Goal: Task Accomplishment & Management: Complete application form

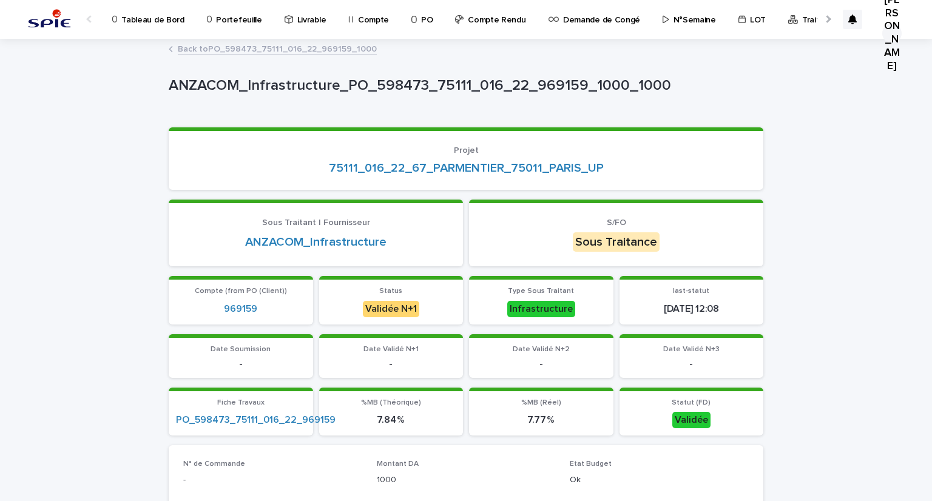
click at [787, 16] on div "Traitement des demandes d'achats" at bounding box center [864, 12] width 155 height 25
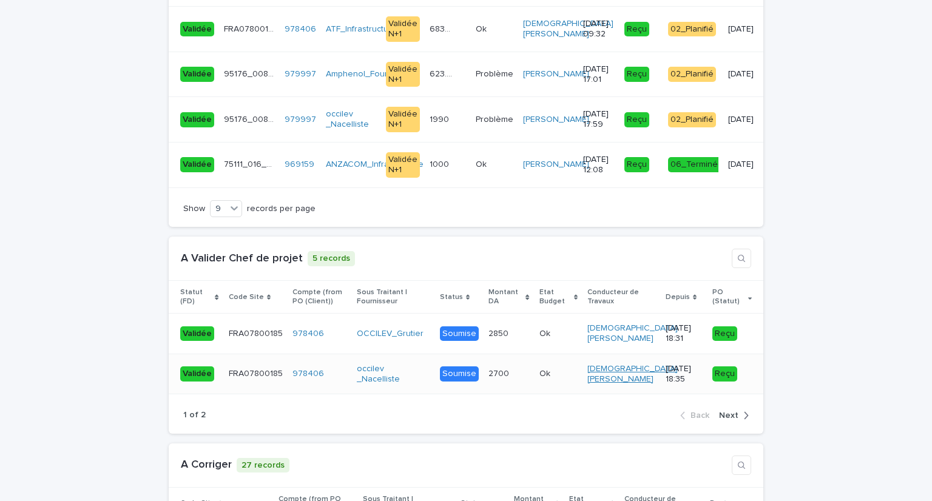
scroll to position [1630, 0]
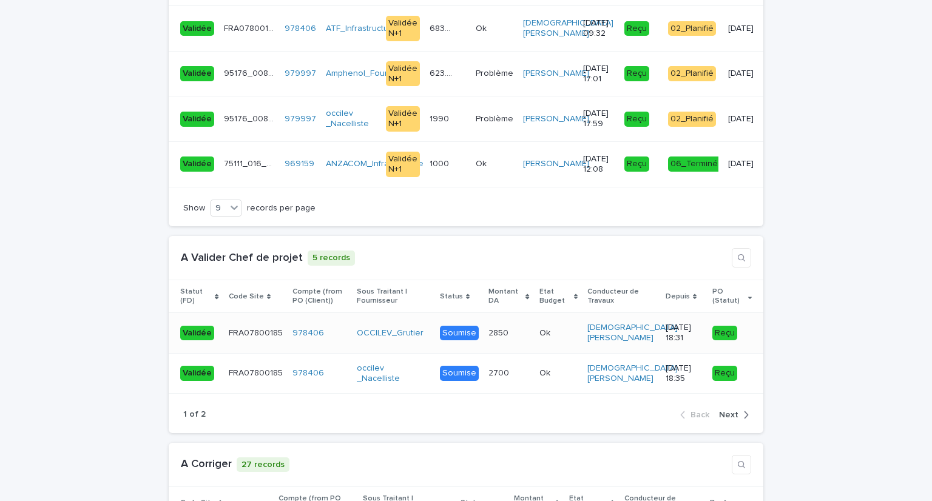
click at [319, 328] on div "978406" at bounding box center [320, 333] width 55 height 10
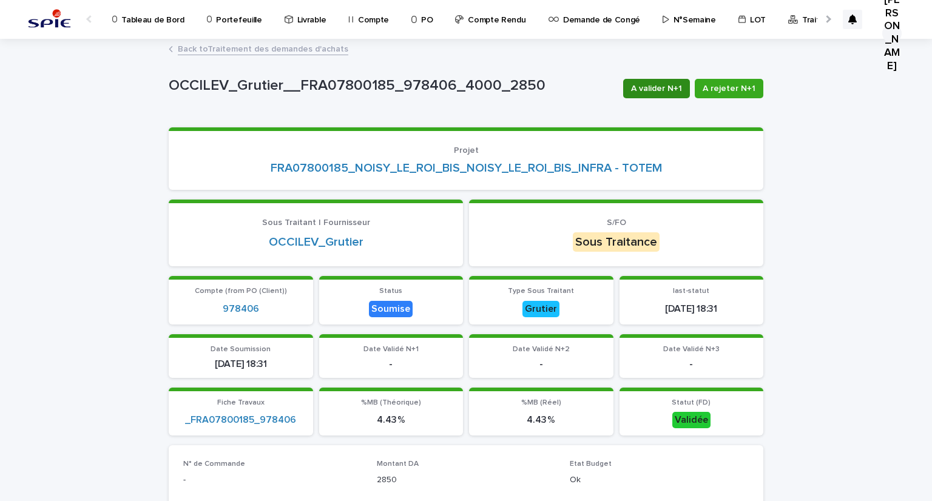
click at [657, 89] on span "A valider N+1" at bounding box center [656, 89] width 51 height 12
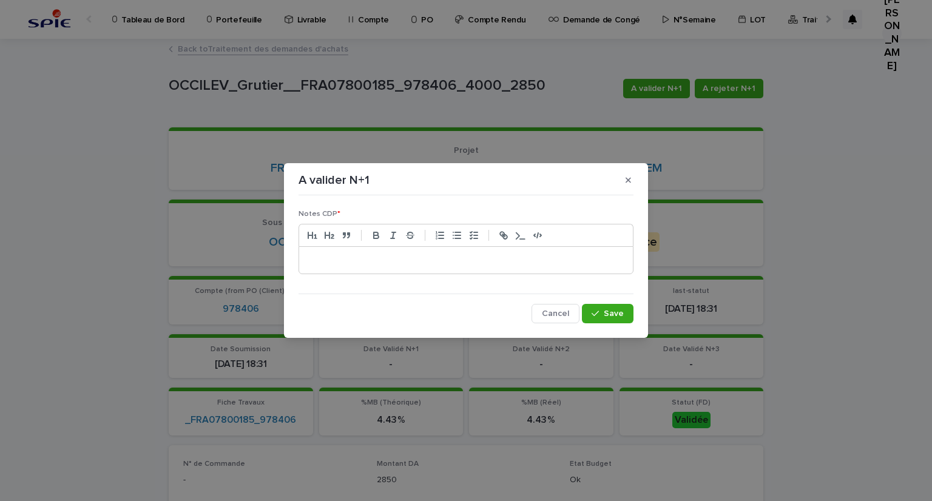
click at [498, 254] on p at bounding box center [466, 260] width 316 height 12
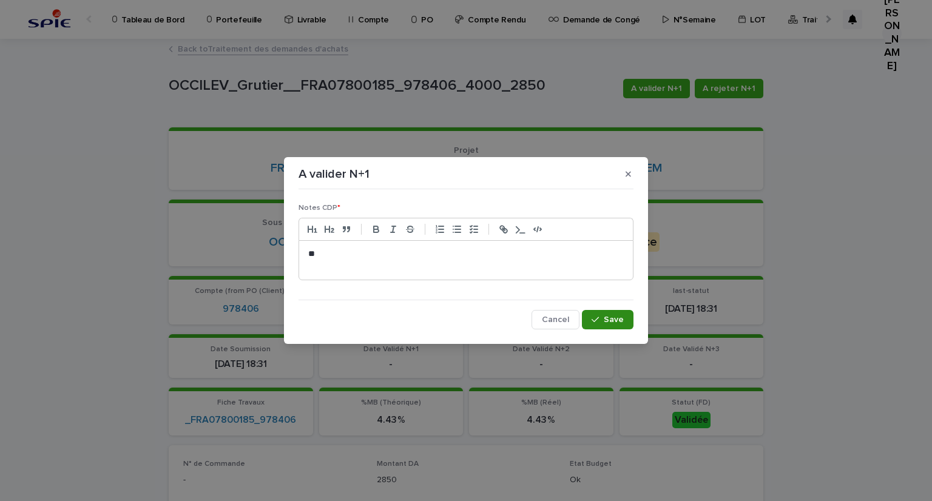
click at [616, 321] on span "Save" at bounding box center [614, 320] width 20 height 8
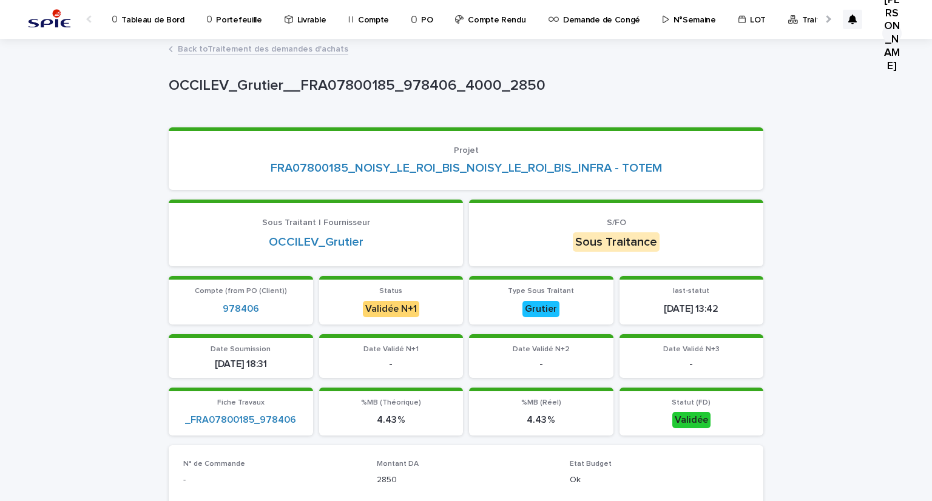
click at [253, 47] on link "Back to Traitement des demandes d'achats" at bounding box center [263, 48] width 171 height 14
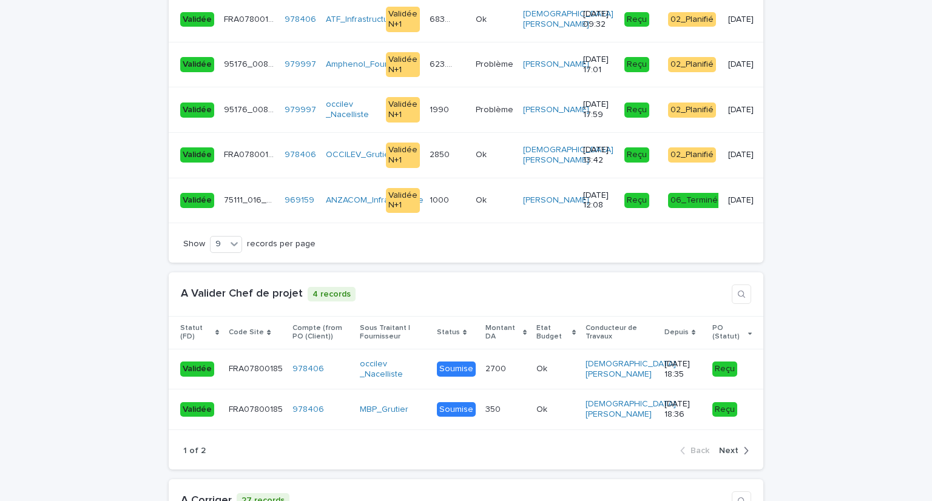
scroll to position [1821, 0]
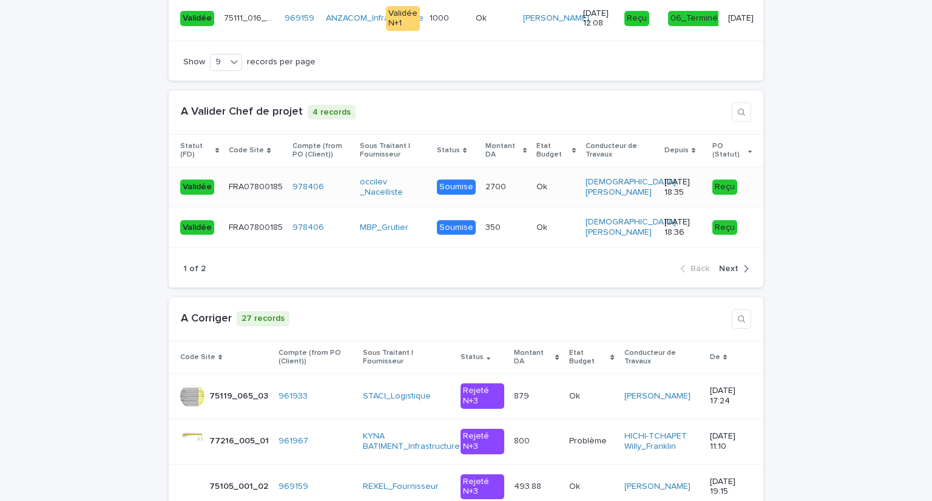
click at [333, 182] on div "978406" at bounding box center [321, 187] width 57 height 10
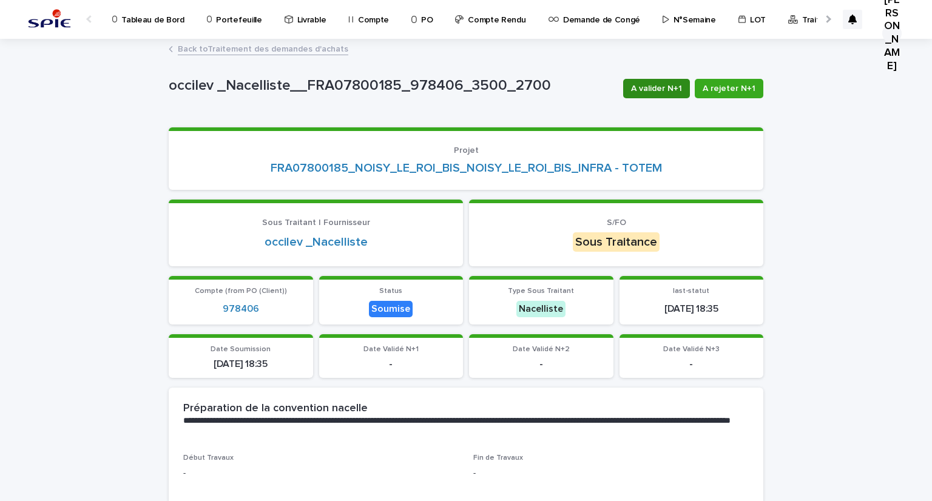
click at [665, 88] on span "A valider N+1" at bounding box center [656, 89] width 51 height 12
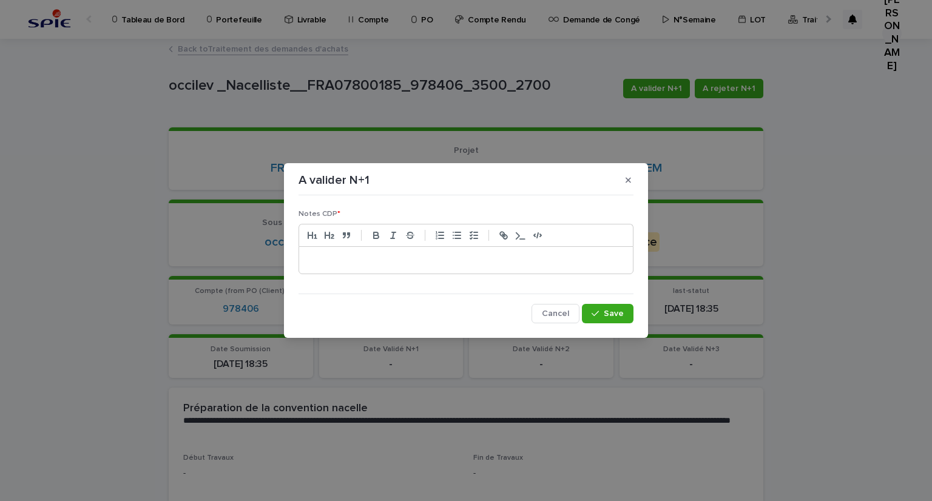
click at [492, 254] on p at bounding box center [466, 260] width 316 height 12
click at [614, 316] on span "Save" at bounding box center [614, 314] width 20 height 8
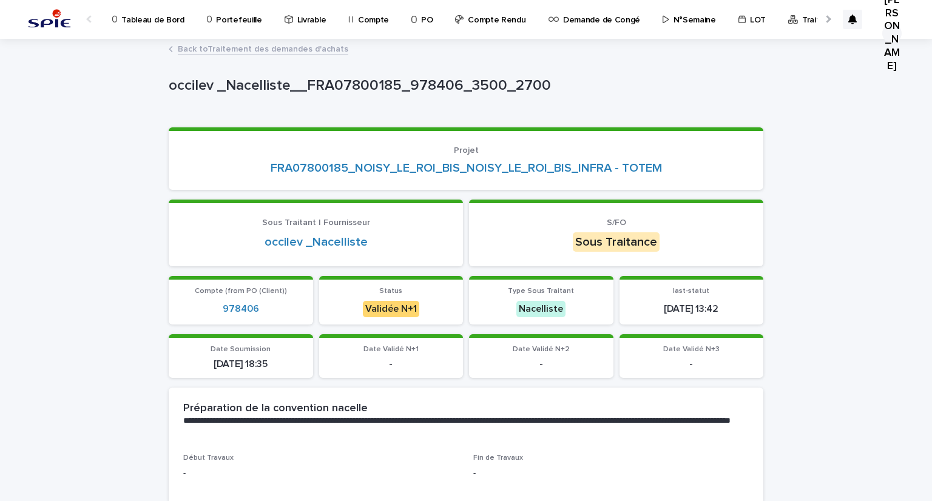
click at [803, 22] on p "Traitement des demandes d'achats" at bounding box center [869, 12] width 135 height 25
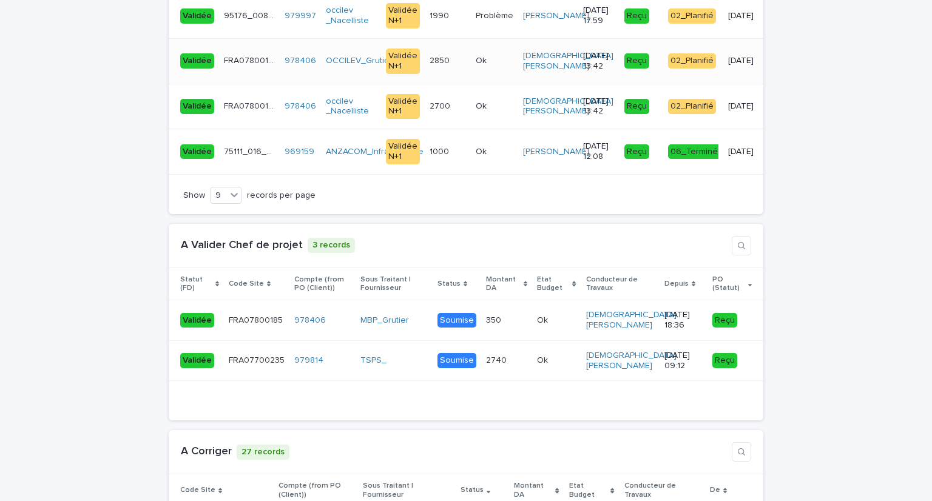
scroll to position [1742, 0]
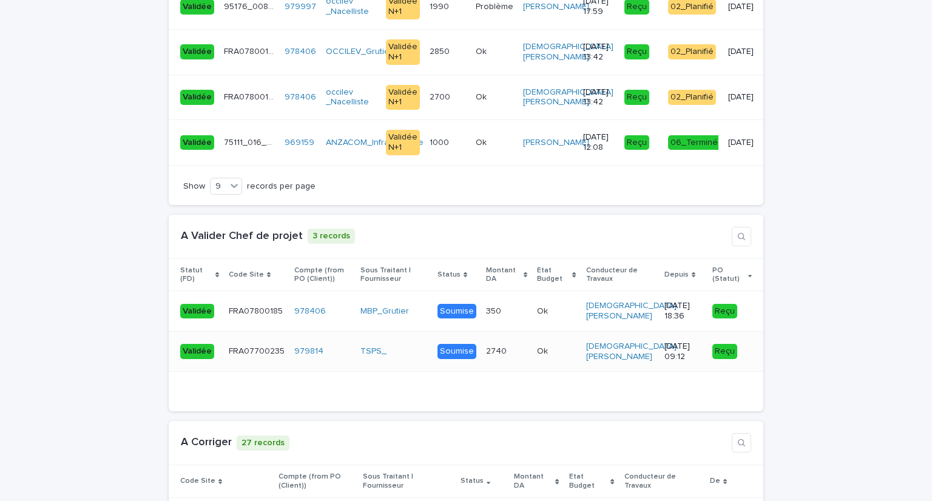
click at [331, 347] on div "979814" at bounding box center [322, 352] width 56 height 10
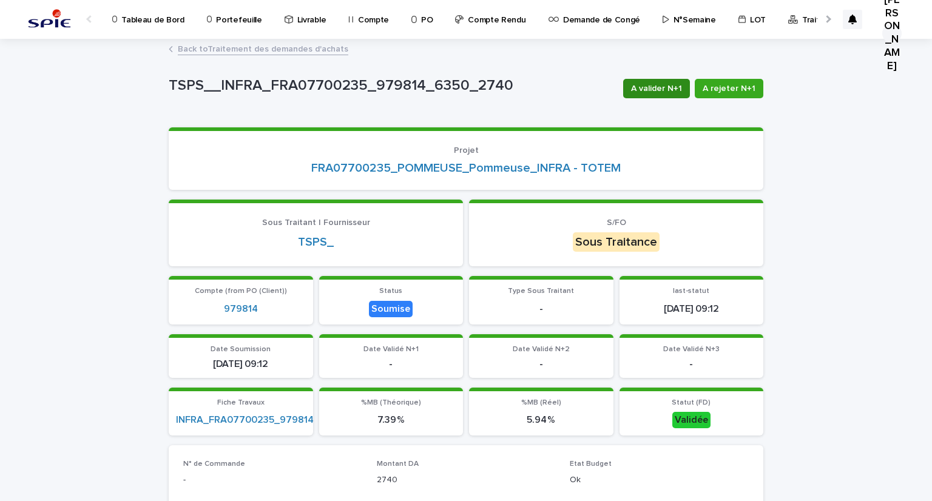
click at [637, 79] on button "A valider N+1" at bounding box center [656, 88] width 67 height 19
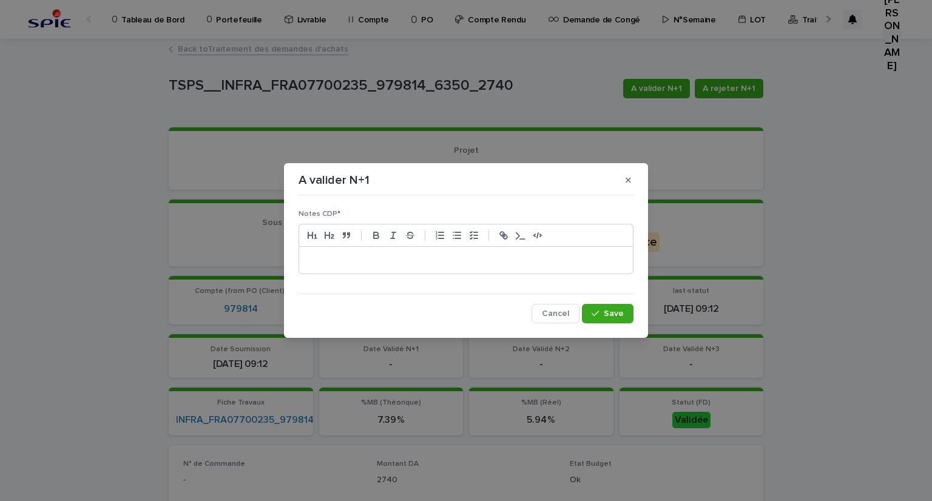
click at [534, 269] on div at bounding box center [466, 260] width 334 height 27
click at [615, 307] on button "Save" at bounding box center [608, 313] width 52 height 19
